Goal: Navigation & Orientation: Find specific page/section

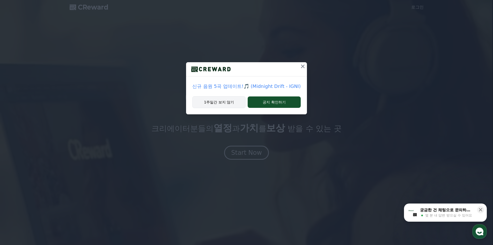
click at [223, 104] on button "1주일간 보지 않기" at bounding box center [218, 102] width 53 height 12
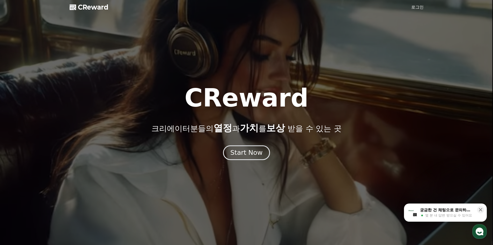
click at [248, 150] on div "Start Now" at bounding box center [246, 152] width 32 height 9
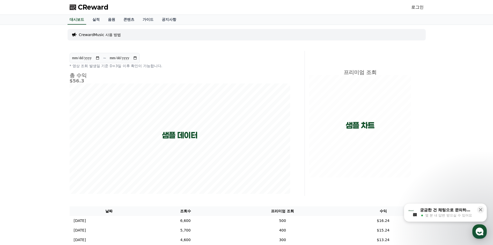
click at [416, 8] on link "로그인" at bounding box center [417, 7] width 12 height 6
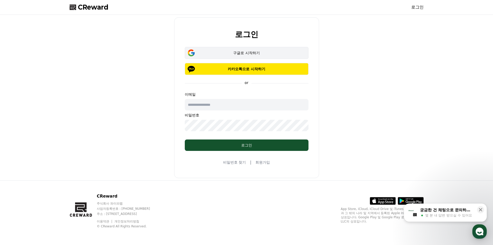
click at [229, 51] on div "구글로 시작하기" at bounding box center [246, 52] width 109 height 5
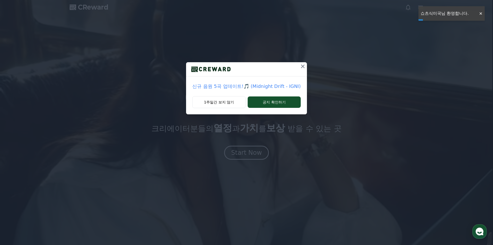
click at [304, 66] on icon at bounding box center [303, 66] width 6 height 6
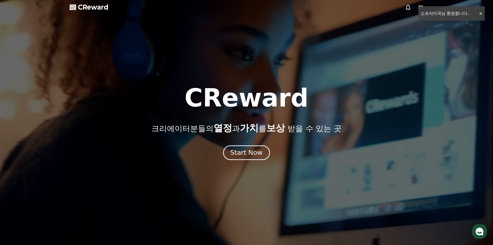
click at [243, 150] on div "Start Now" at bounding box center [246, 152] width 32 height 9
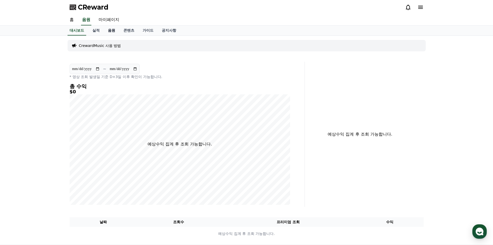
click at [114, 35] on link "음원" at bounding box center [112, 31] width 16 height 10
